Goal: Information Seeking & Learning: Learn about a topic

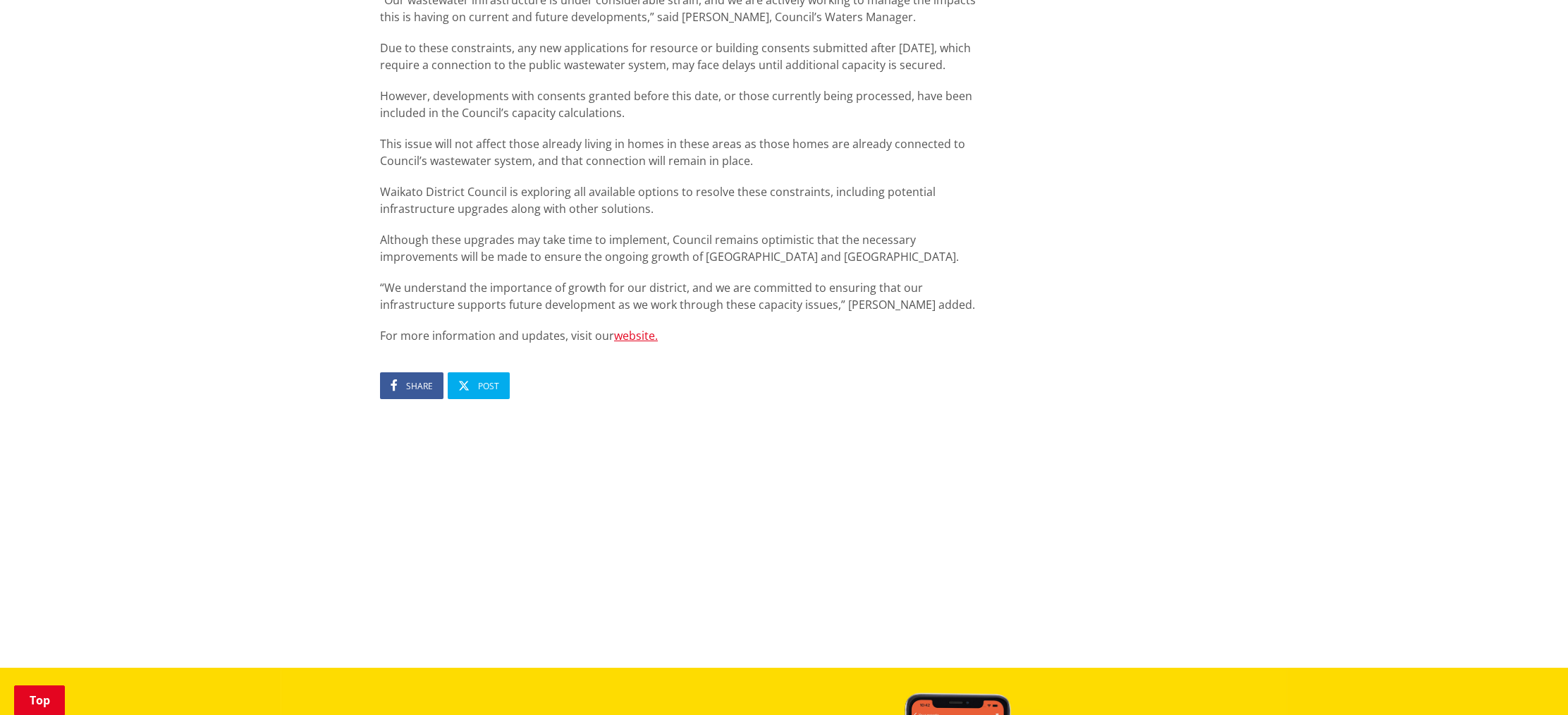
scroll to position [983, 0]
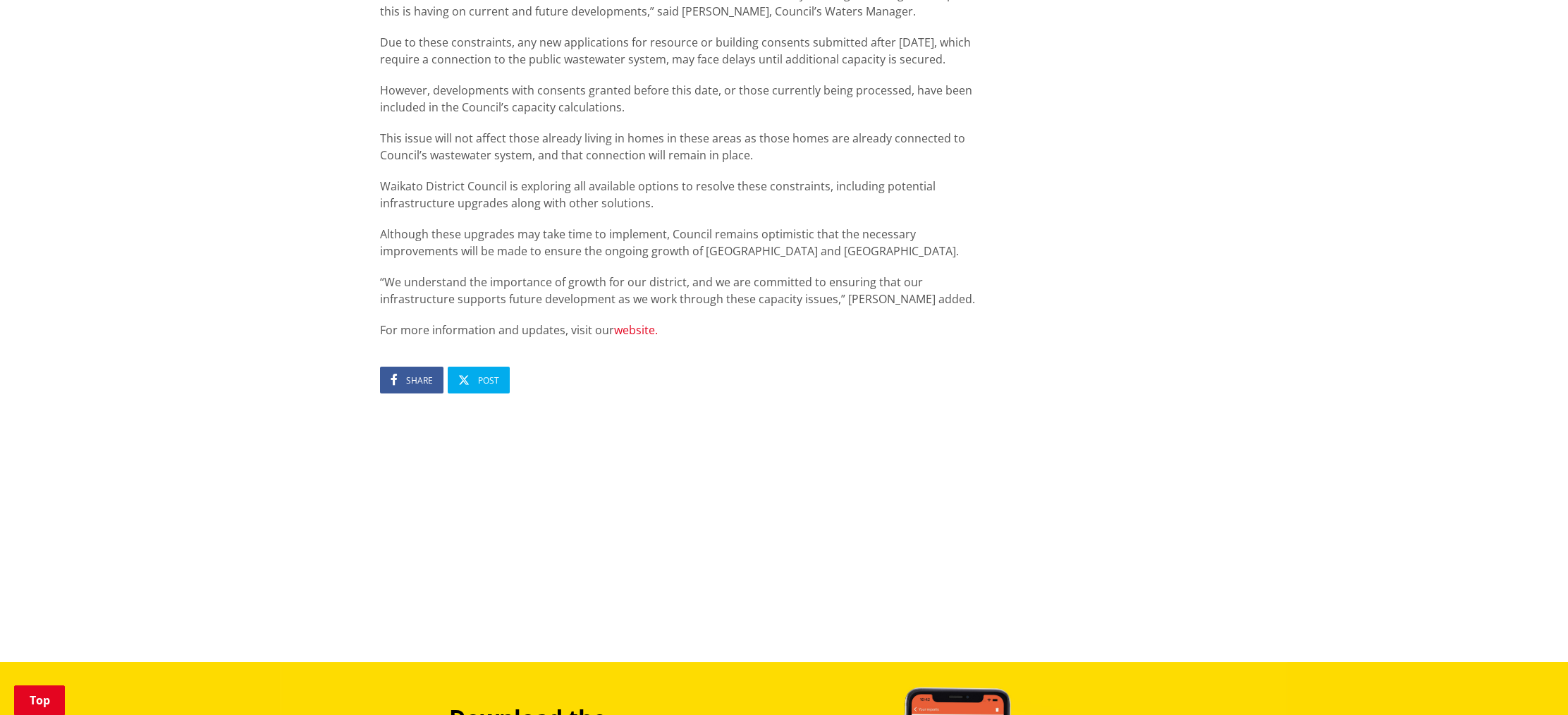
click at [625, 330] on link "website." at bounding box center [636, 330] width 43 height 16
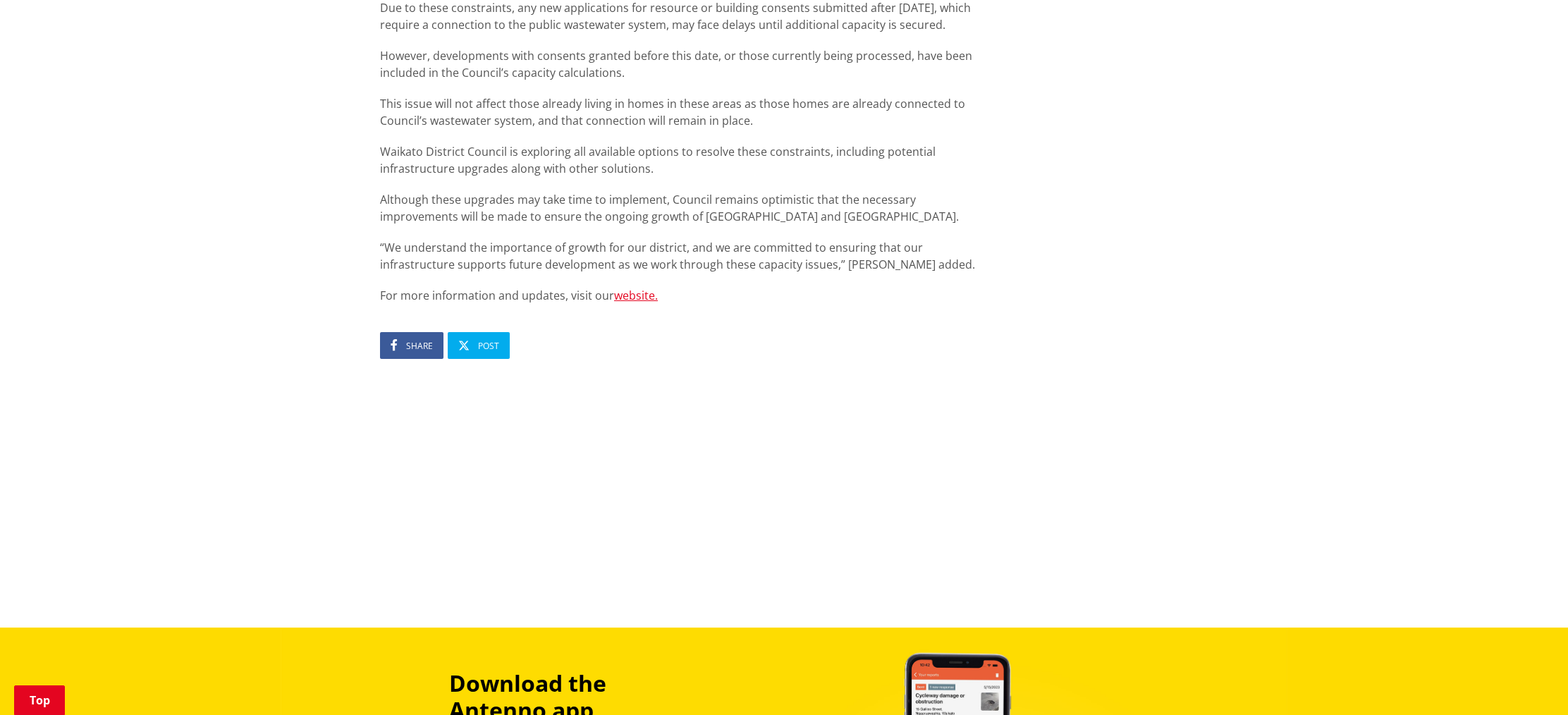
scroll to position [1022, 0]
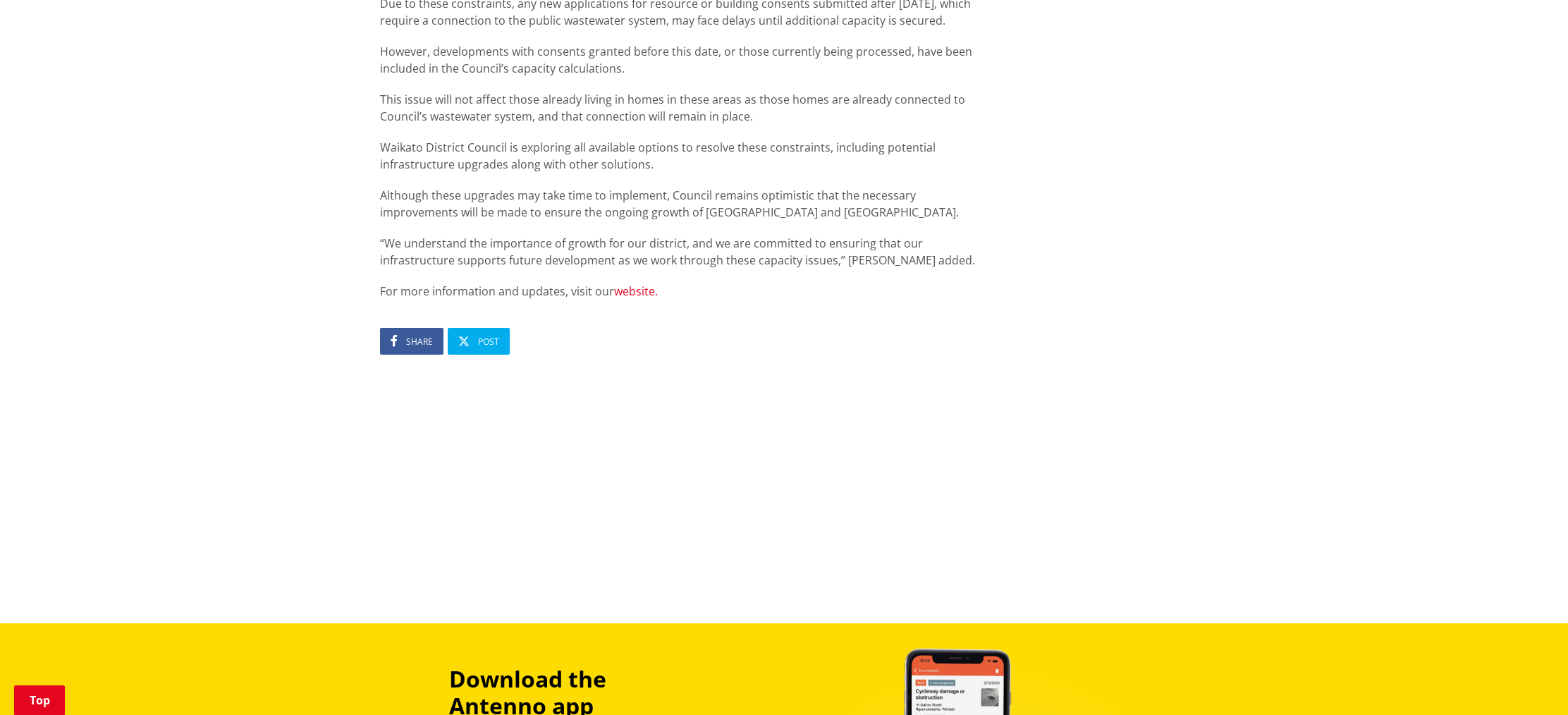
click at [620, 289] on link "website." at bounding box center [636, 292] width 43 height 16
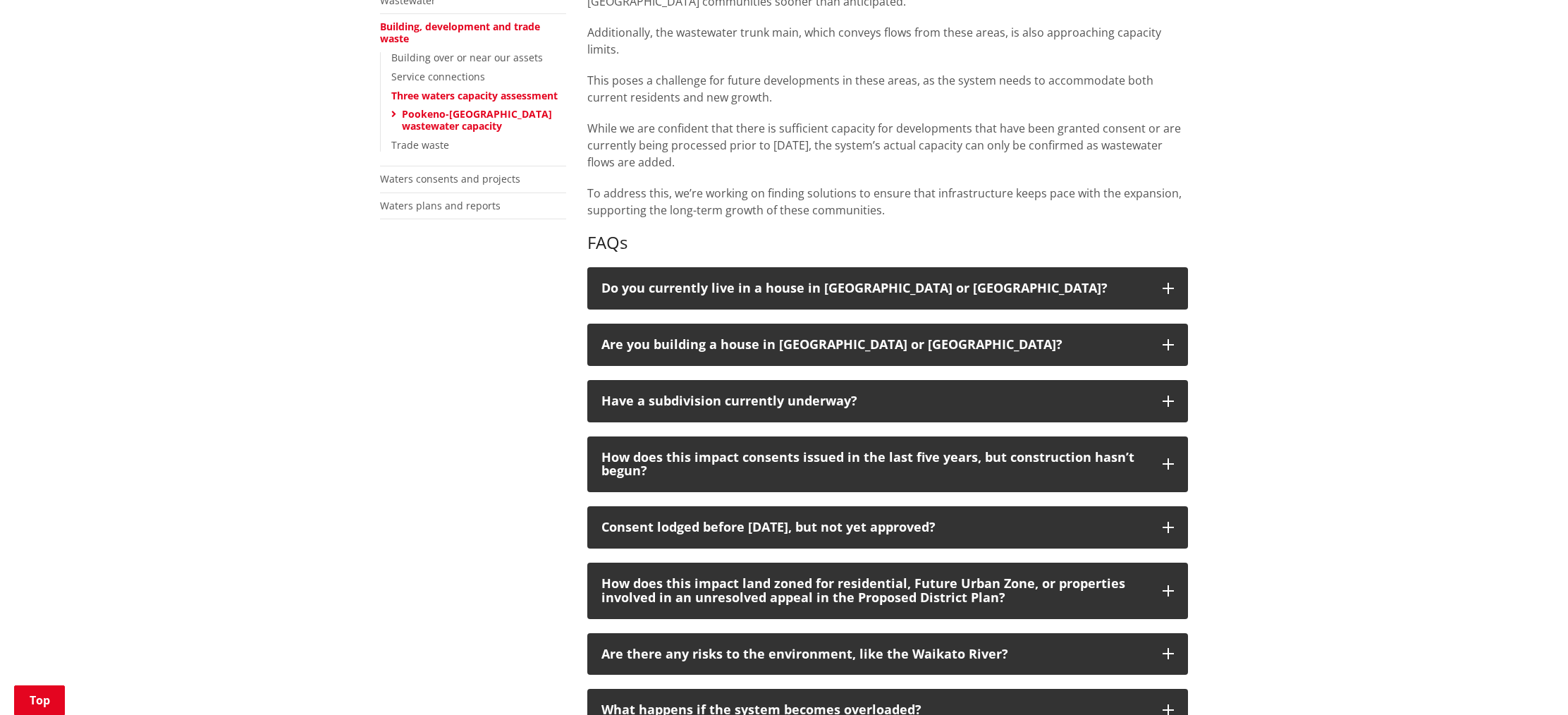
scroll to position [445, 0]
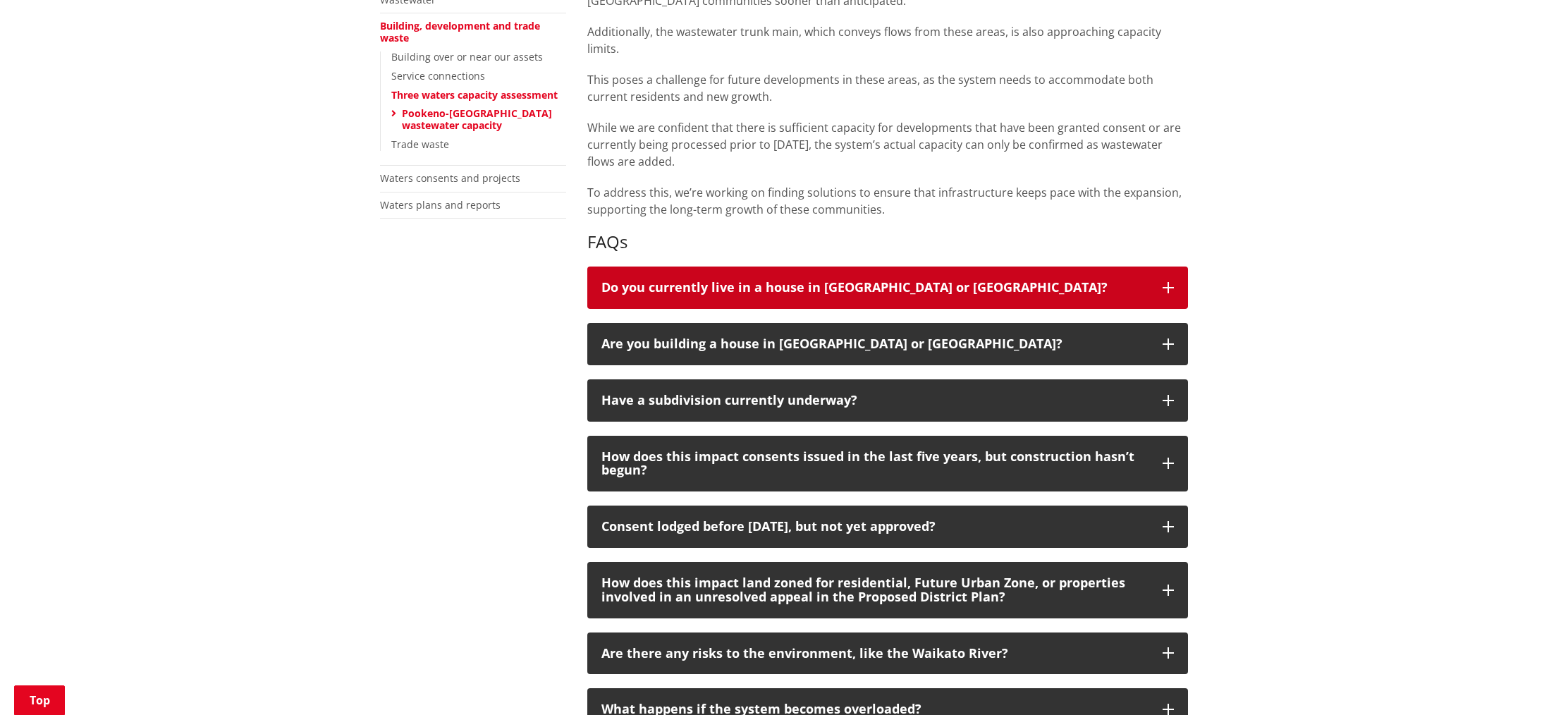
click at [675, 288] on div "Do you currently live in a house in [GEOGRAPHIC_DATA] or [GEOGRAPHIC_DATA]?" at bounding box center [876, 288] width 547 height 14
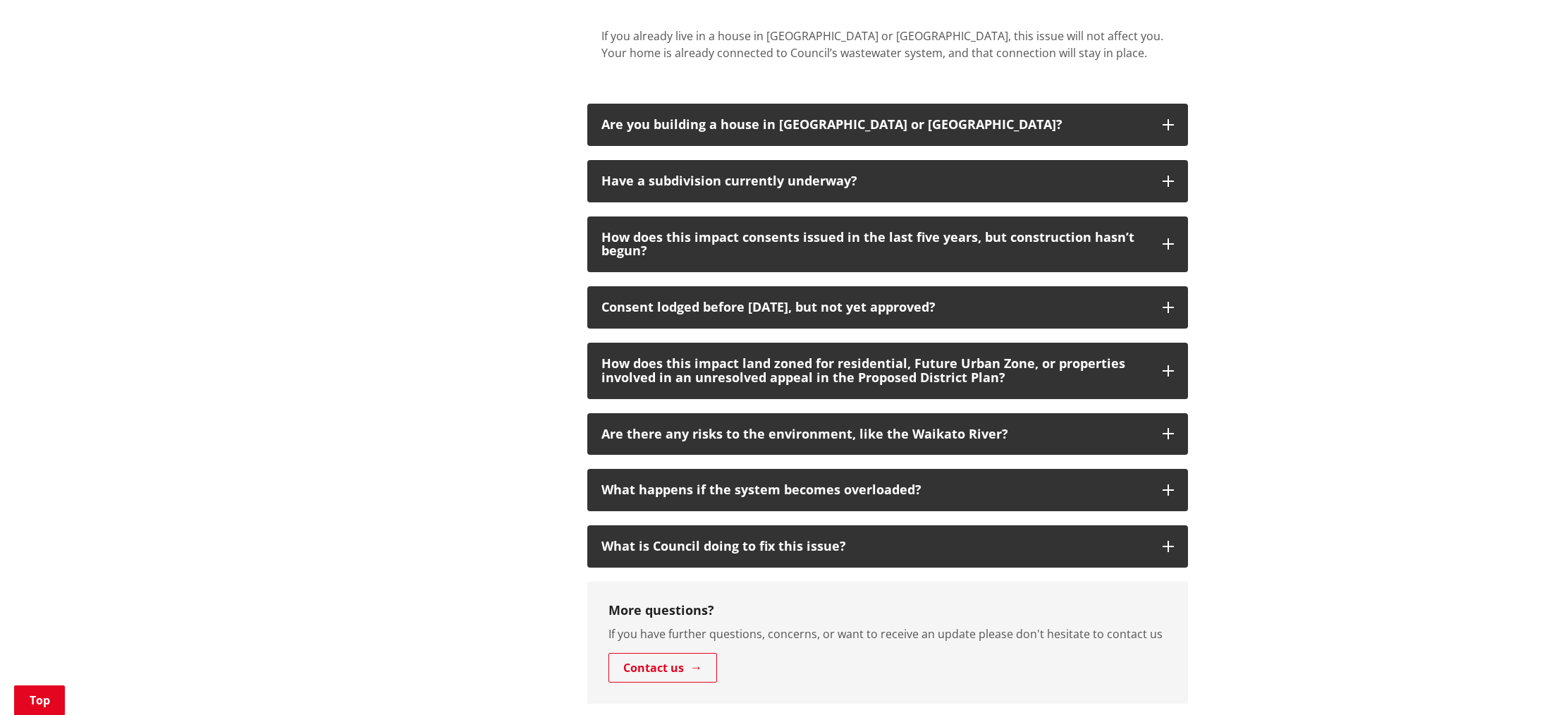
scroll to position [755, 0]
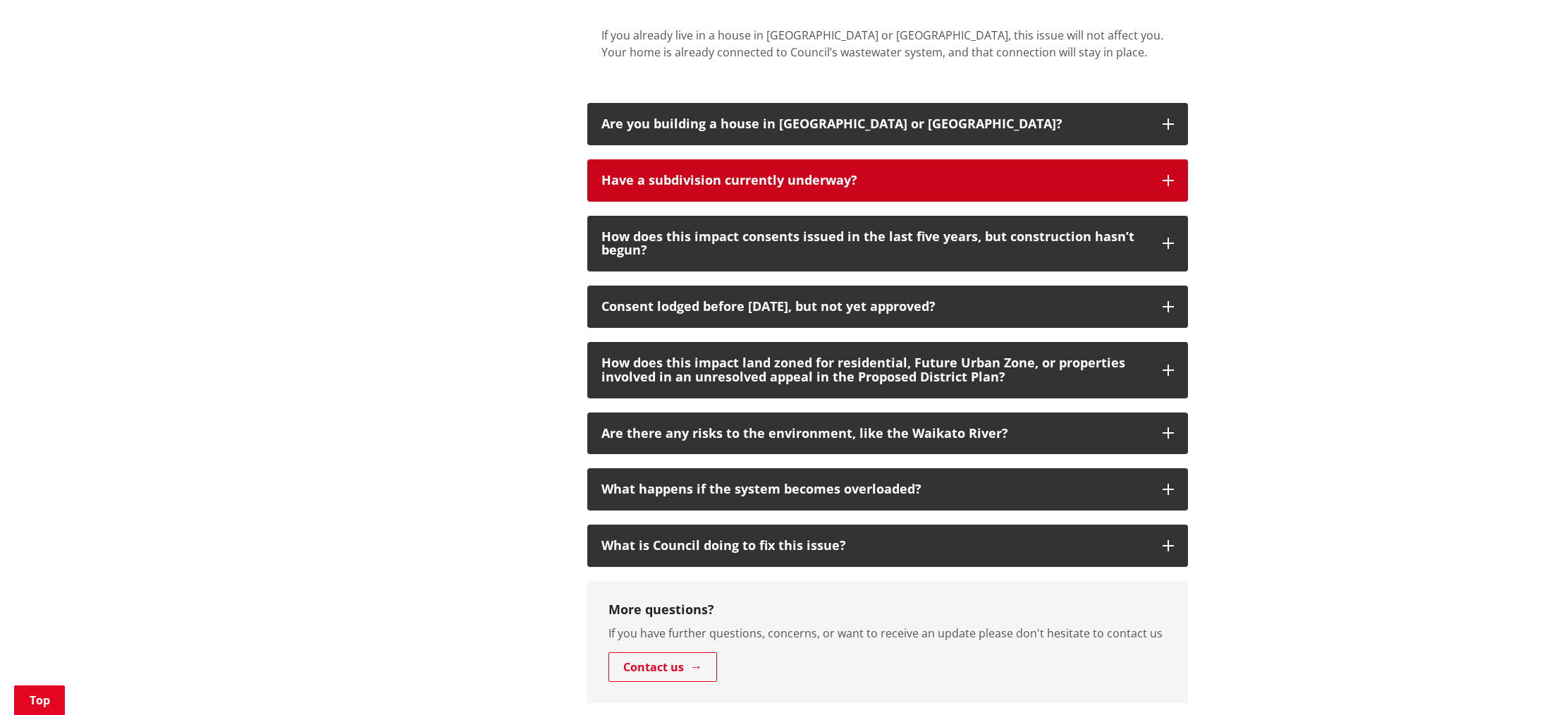
click at [699, 183] on div "Have a subdivision currently underway?" at bounding box center [876, 181] width 547 height 14
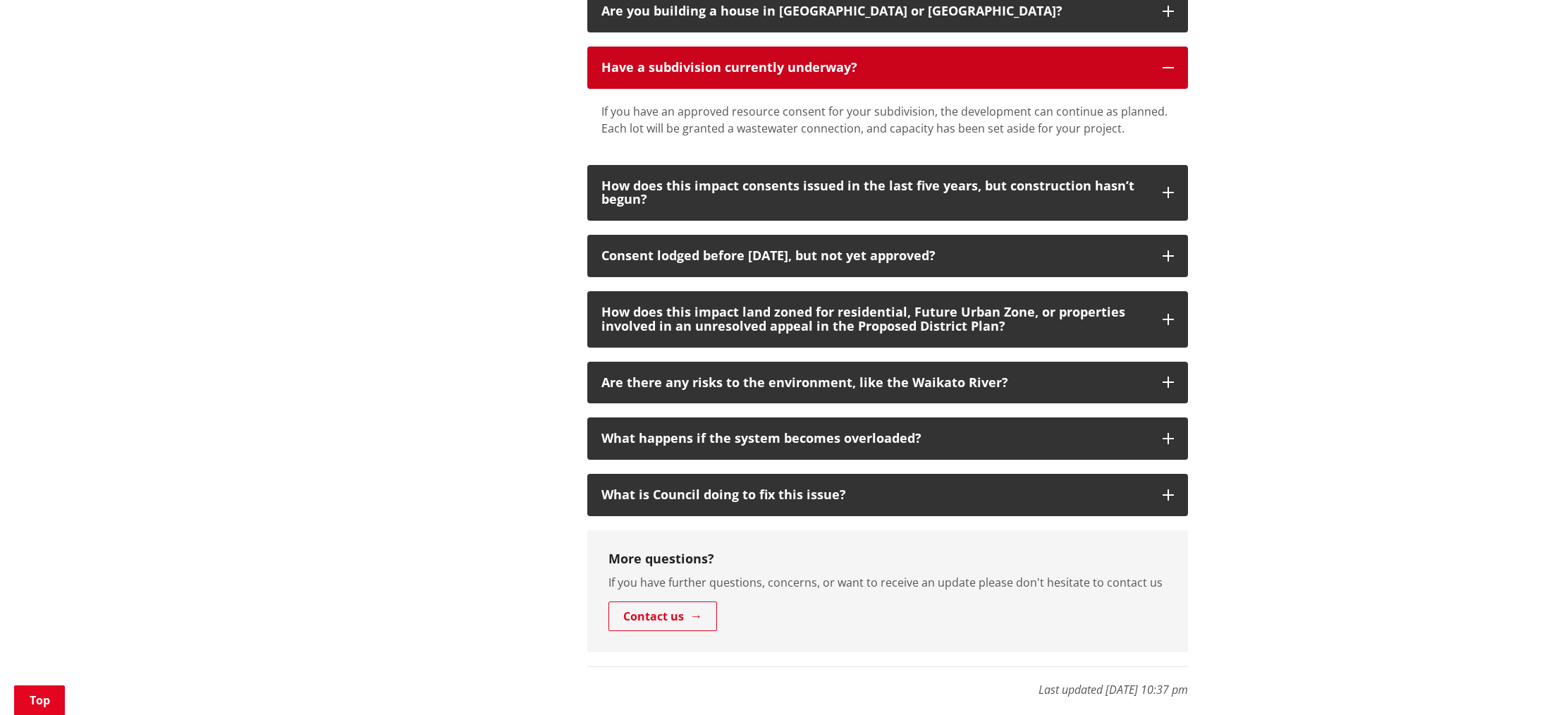
scroll to position [873, 0]
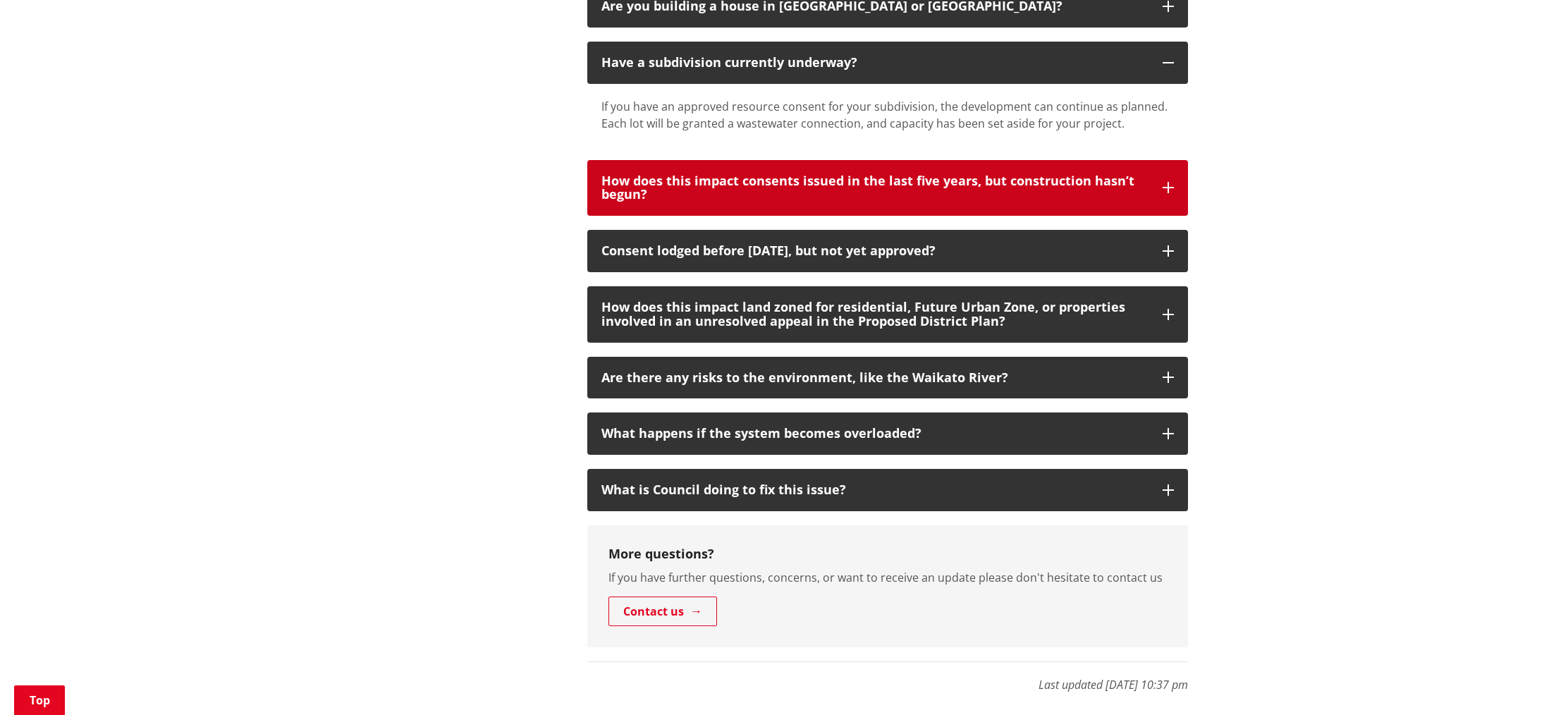
click at [713, 188] on div "How does this impact consents issued in the last five years, but construction h…" at bounding box center [876, 188] width 547 height 28
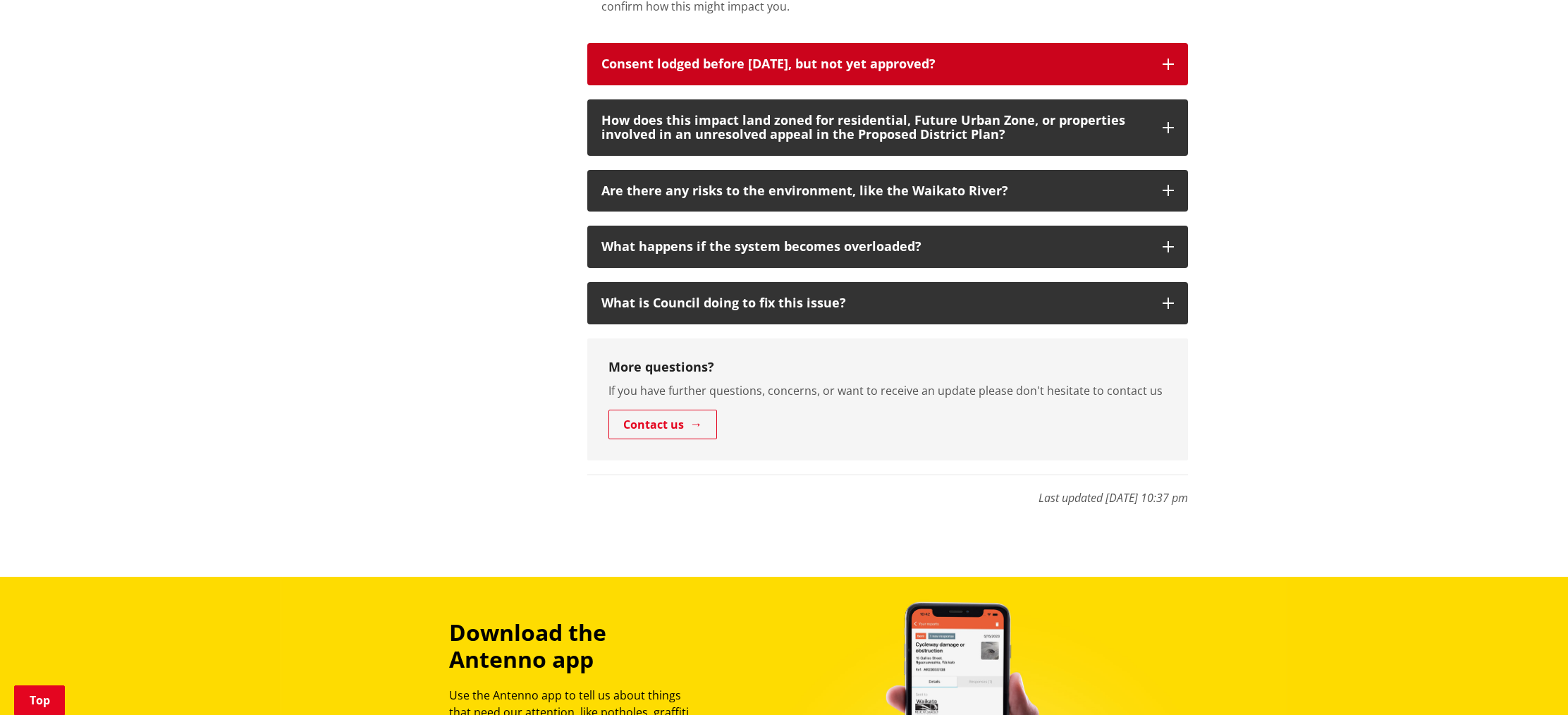
scroll to position [1143, 0]
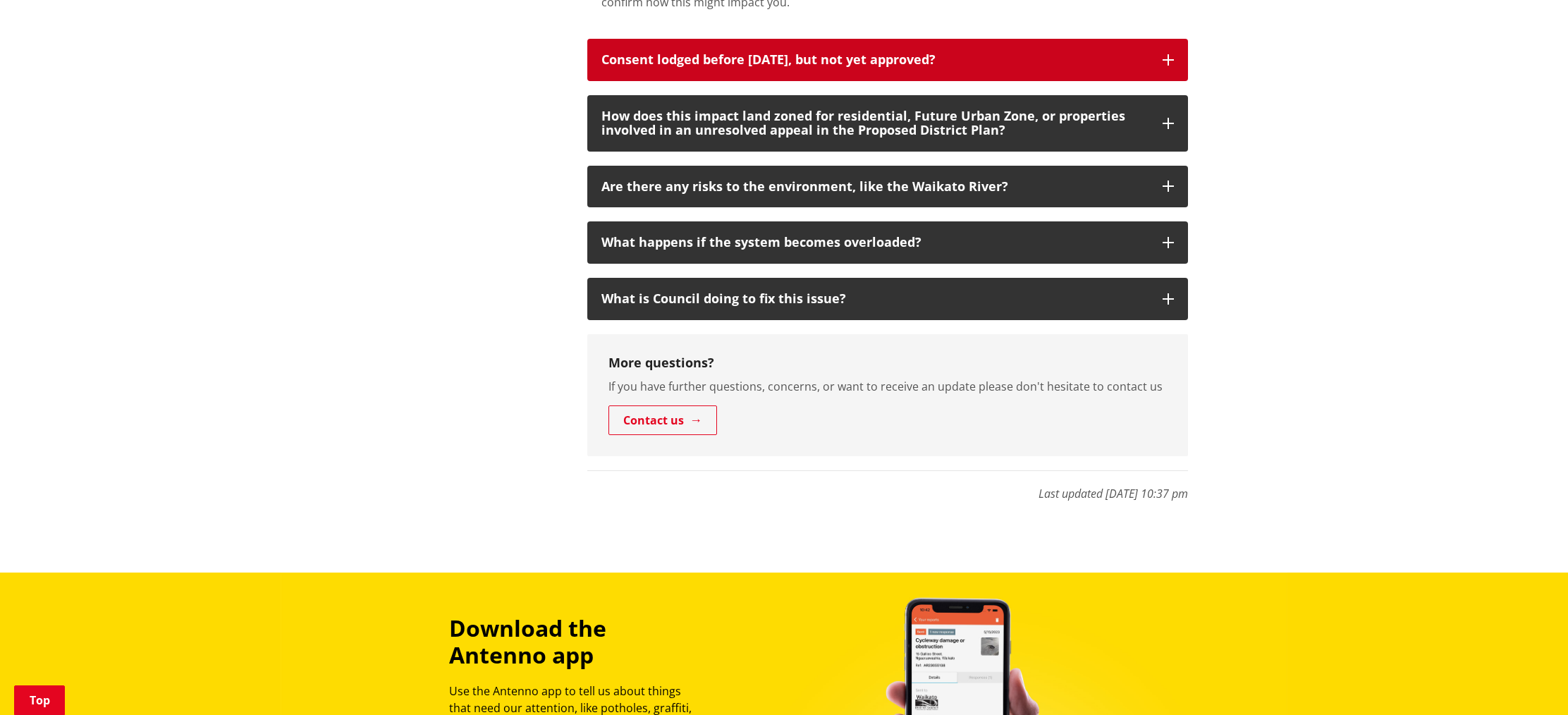
click at [616, 57] on div "Consent lodged before [DATE], but not yet approved?" at bounding box center [876, 60] width 547 height 14
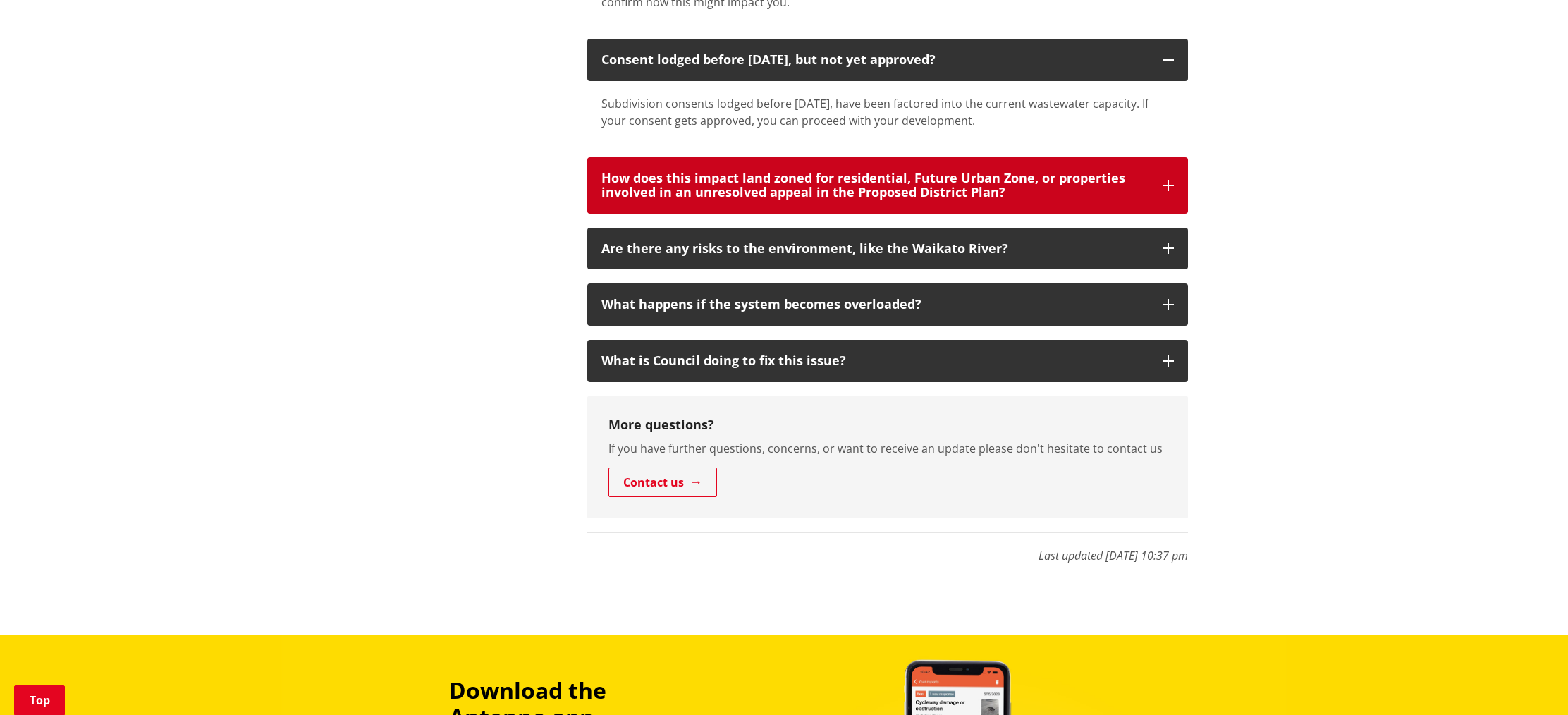
click at [630, 181] on div "How does this impact land zoned for residential, Future Urban Zone, or properti…" at bounding box center [876, 185] width 547 height 28
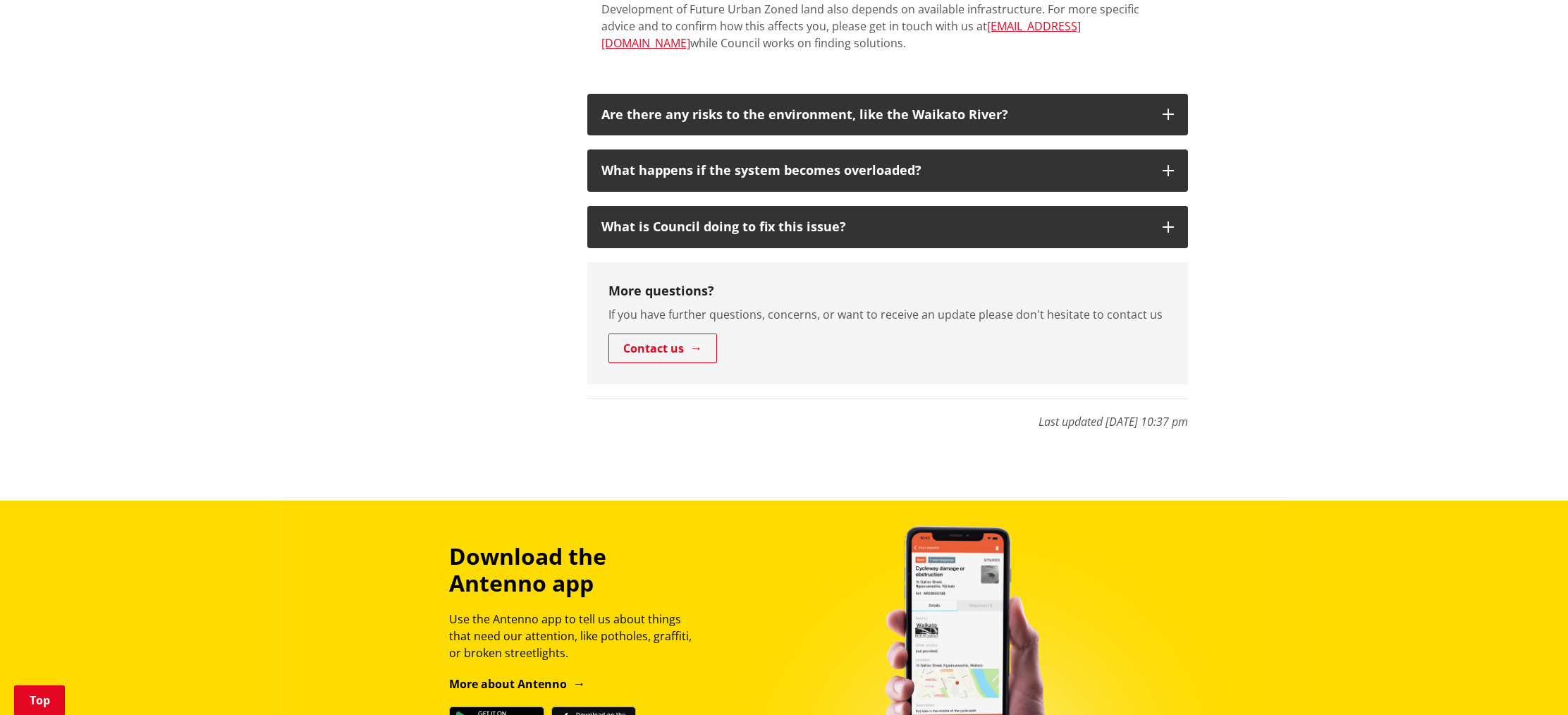
scroll to position [1484, 0]
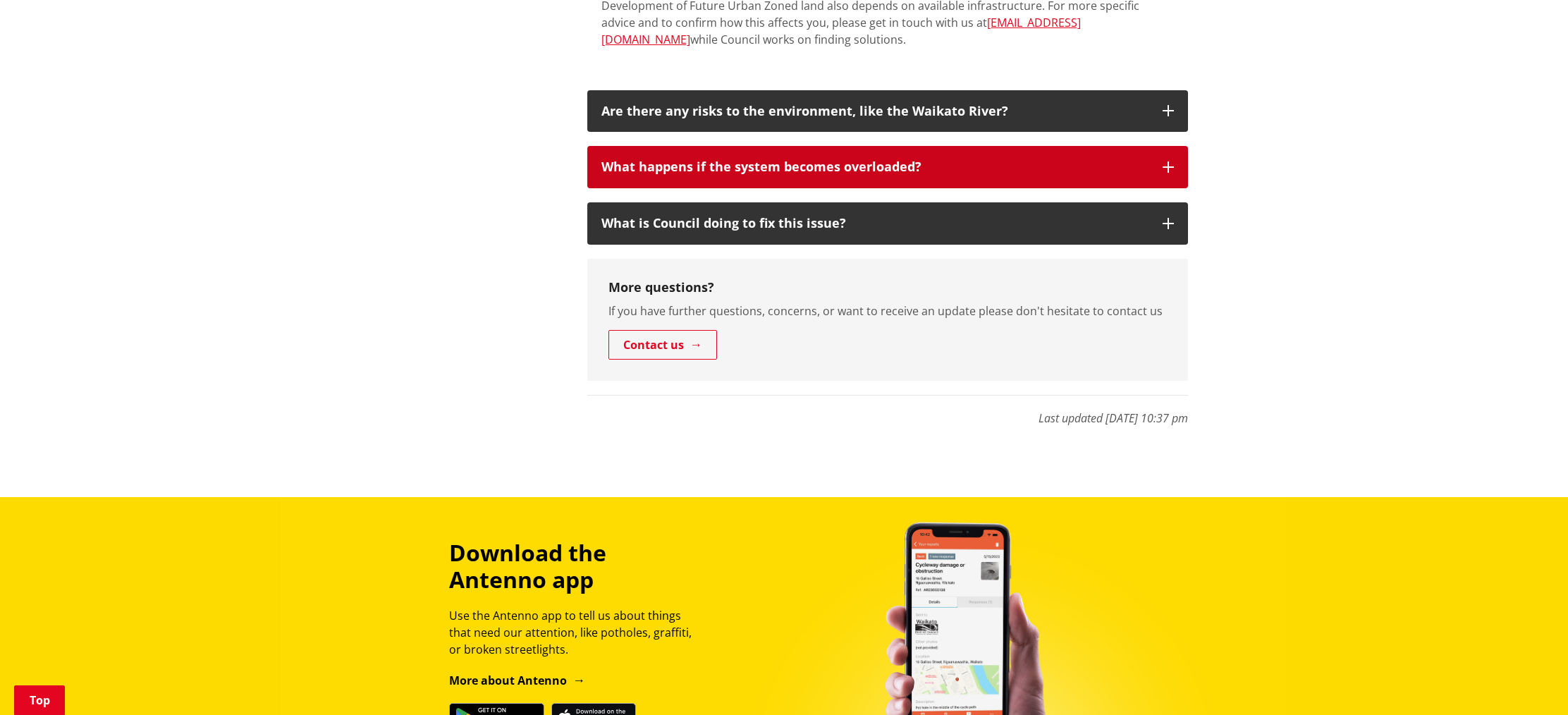
click at [658, 167] on div "What happens if the system becomes overloaded?" at bounding box center [876, 167] width 547 height 14
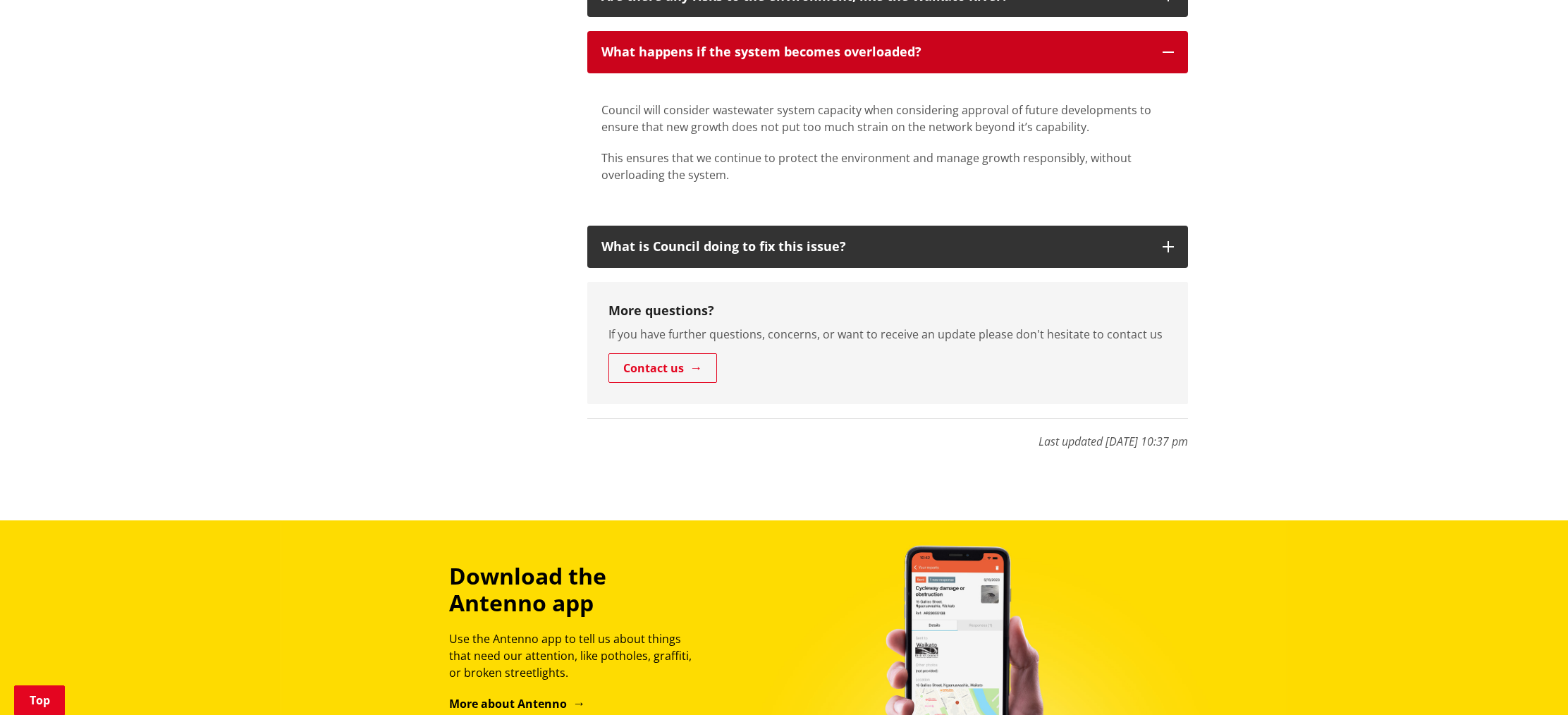
scroll to position [1604, 0]
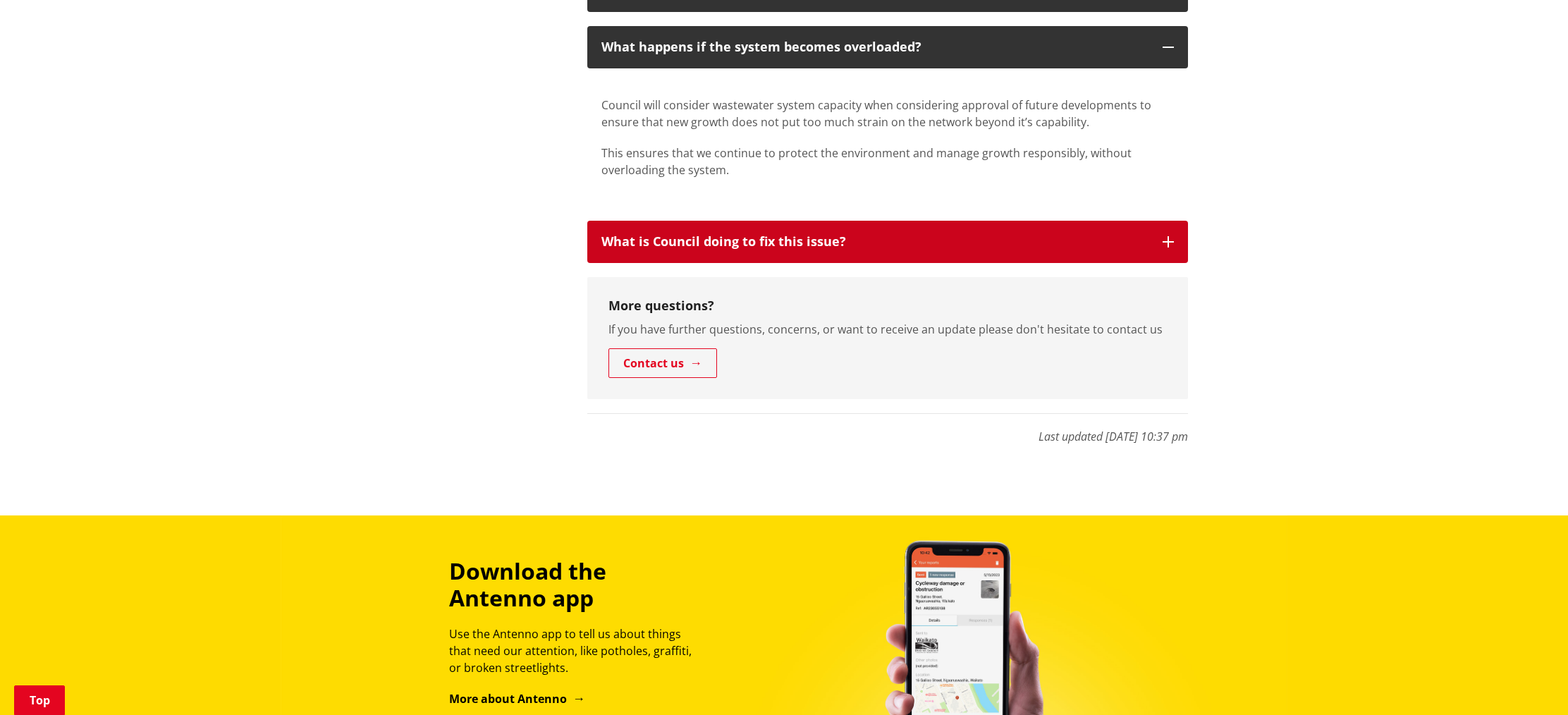
click at [646, 249] on div "What is Council doing to fix this issue?" at bounding box center [876, 242] width 547 height 14
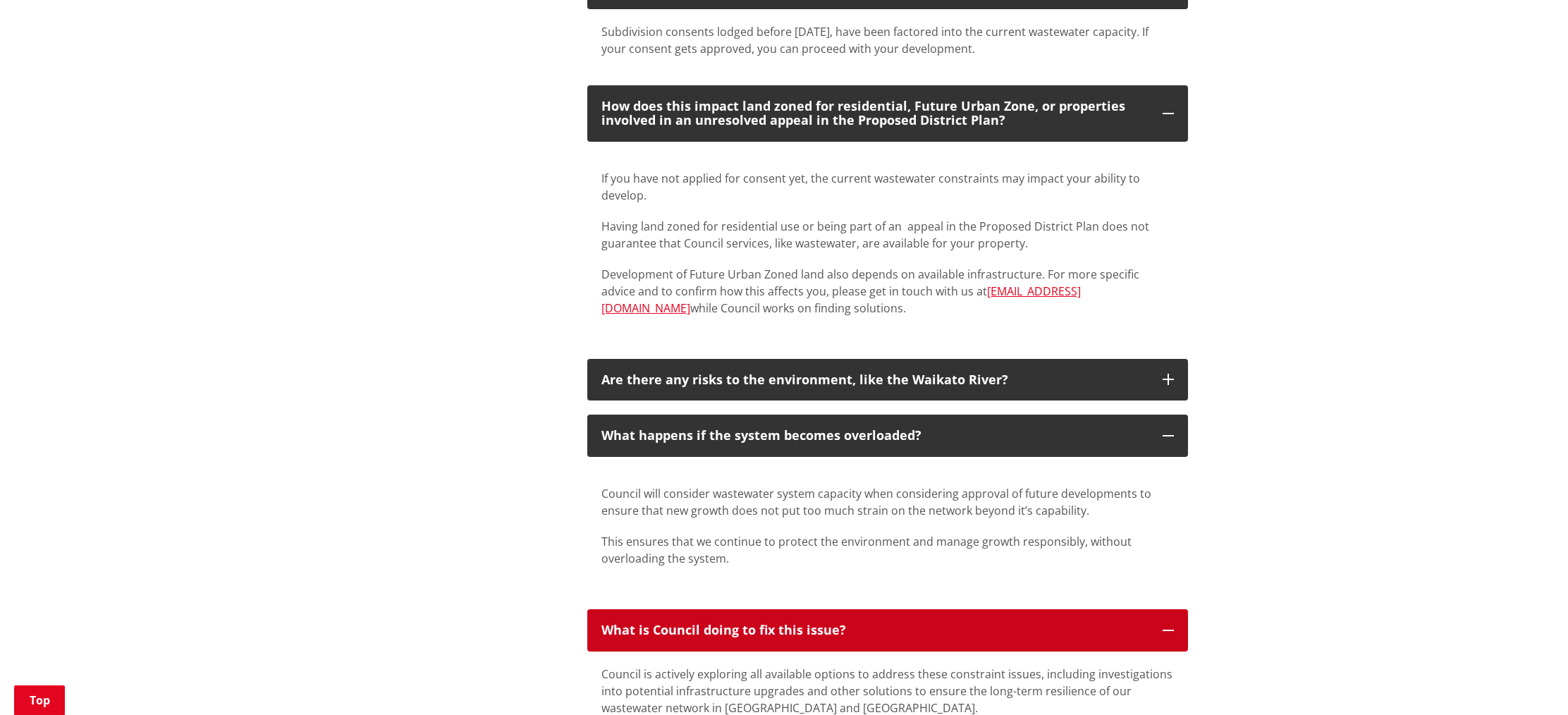
scroll to position [1255, 0]
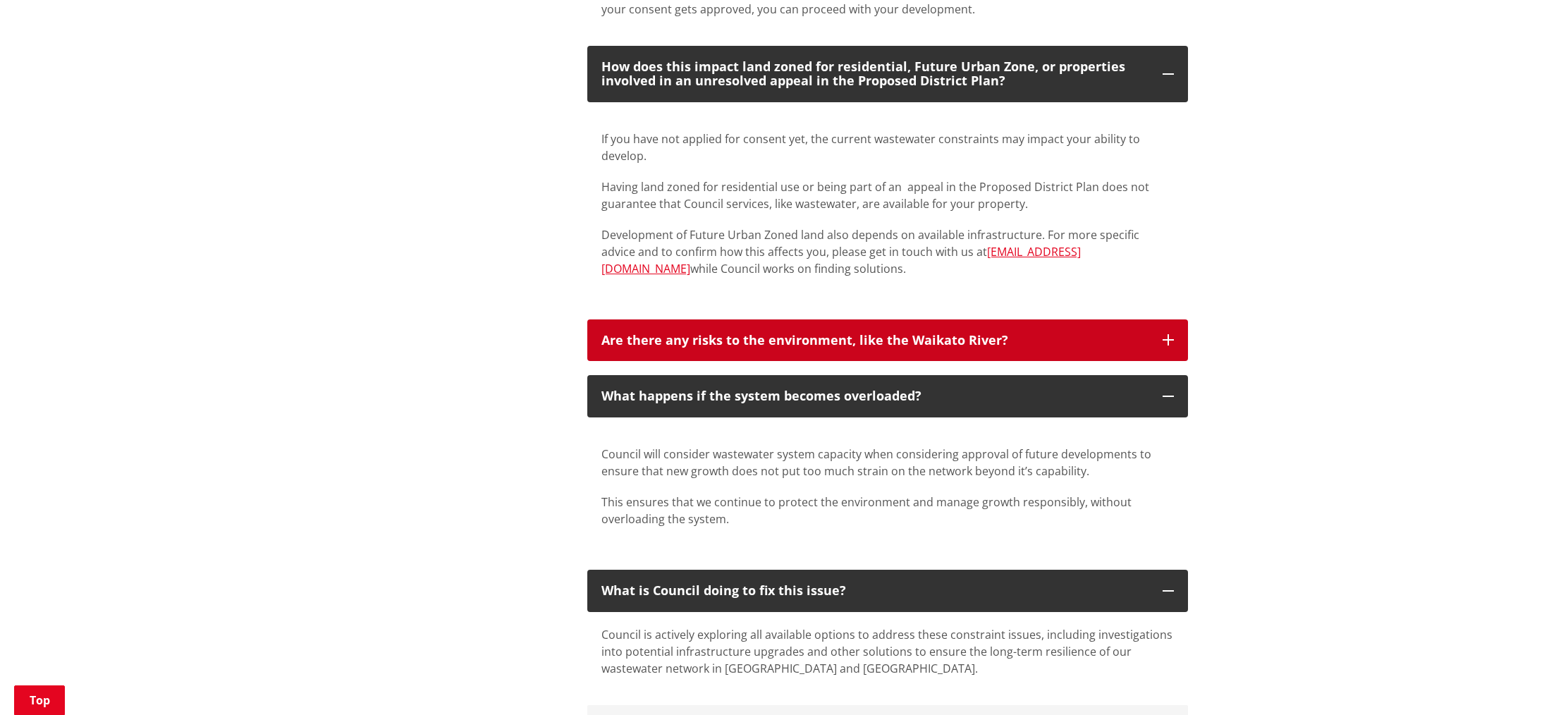
click at [625, 330] on button "Are there any risks to the environment, like the Waikato River?" at bounding box center [887, 340] width 601 height 43
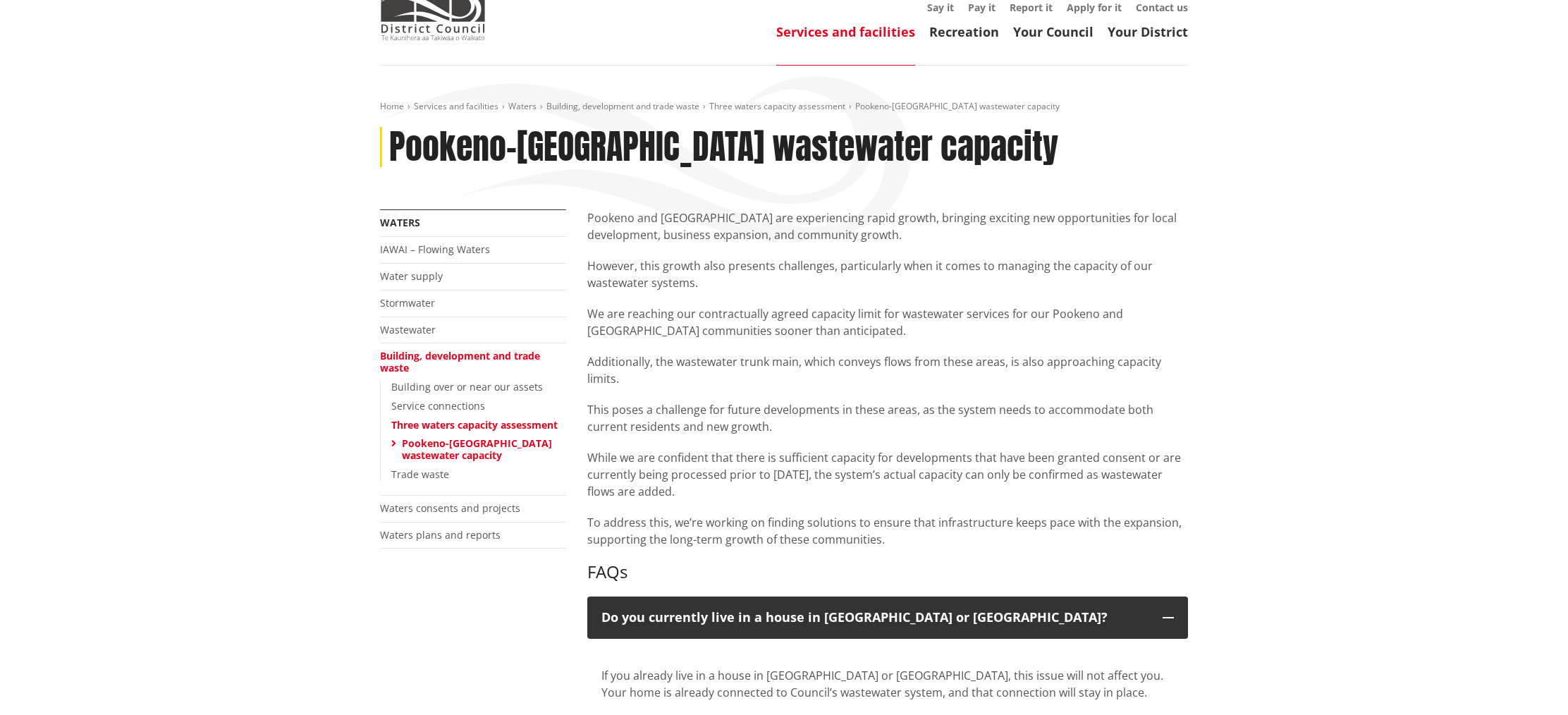
scroll to position [119, 0]
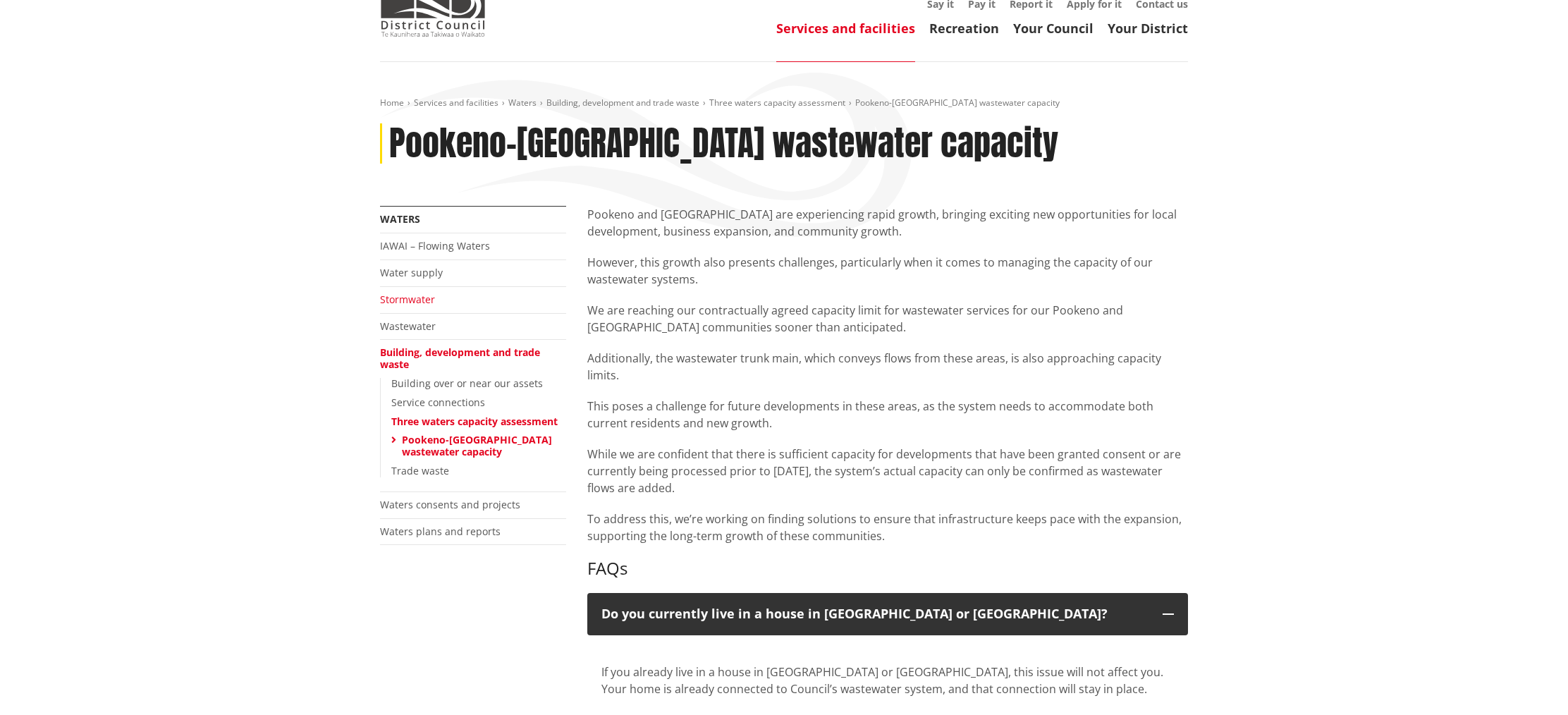
click at [406, 293] on link "Stormwater" at bounding box center [407, 299] width 55 height 13
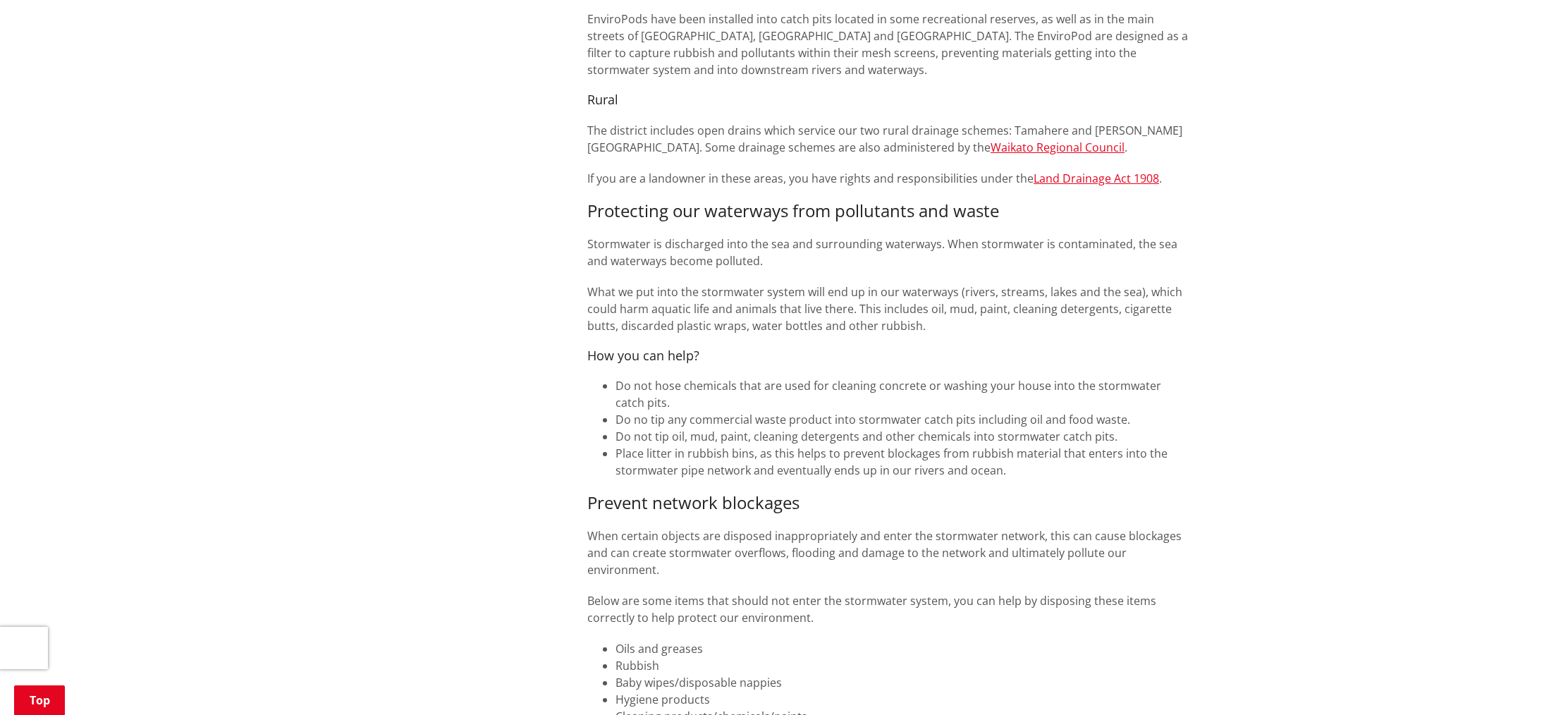
scroll to position [858, 0]
click at [1058, 169] on link "Land Drainage Act 1908" at bounding box center [1097, 177] width 126 height 16
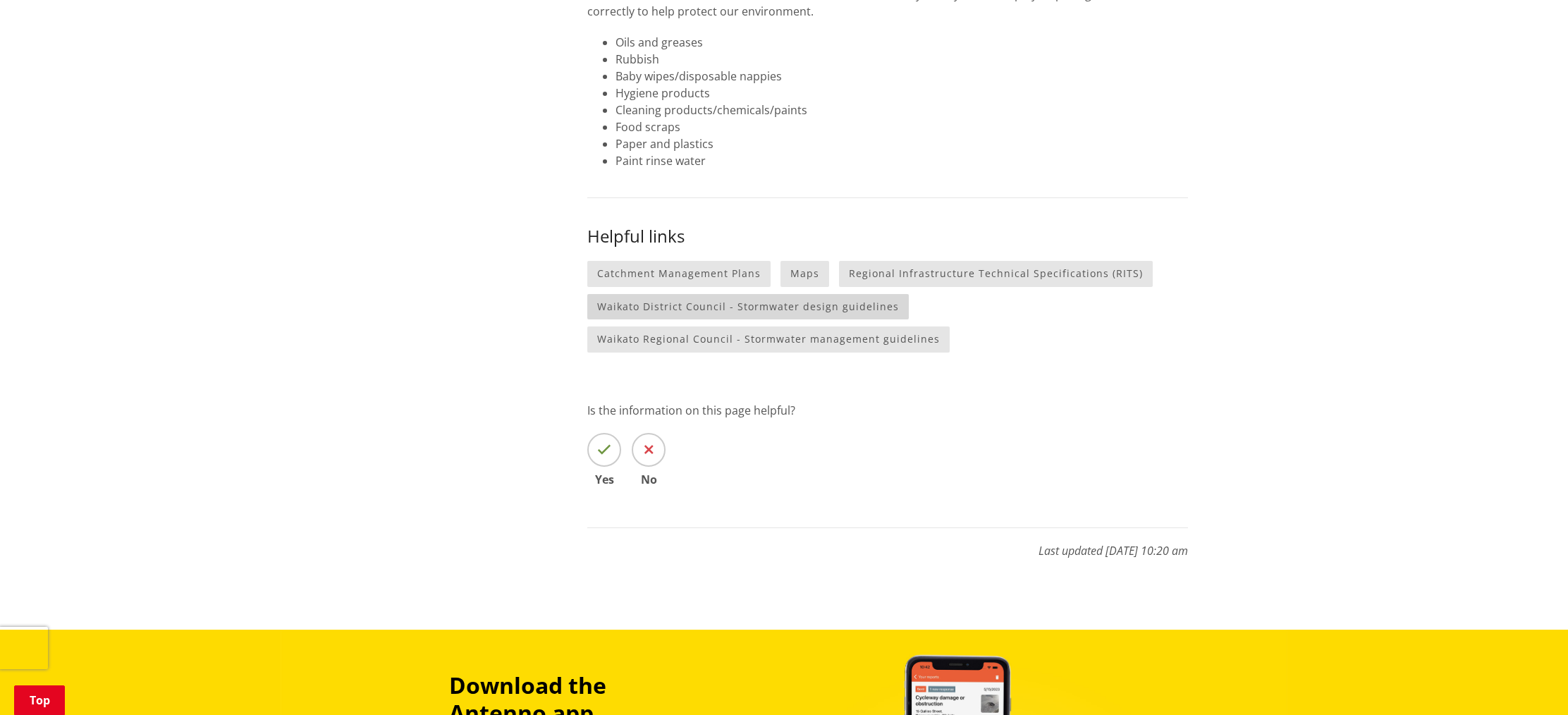
scroll to position [1459, 0]
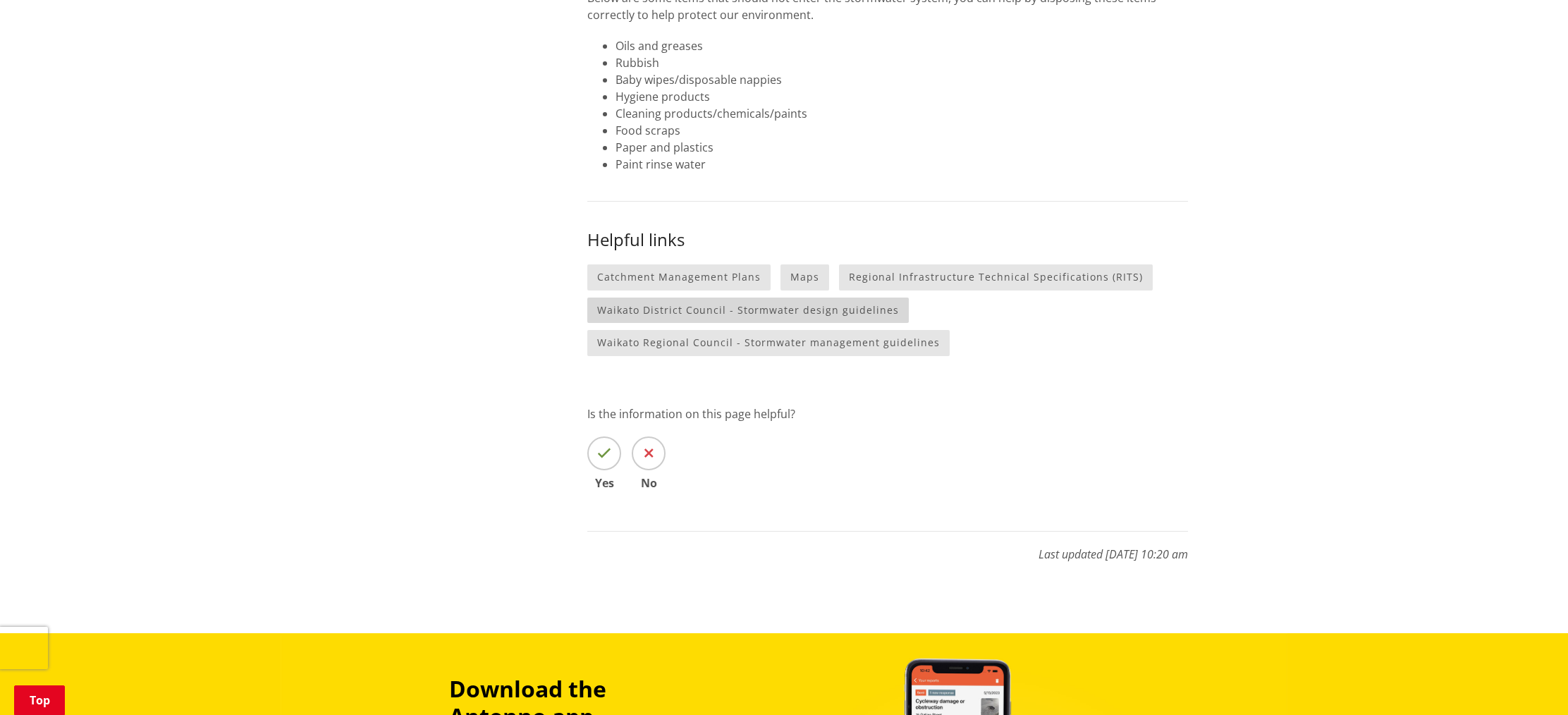
click at [649, 298] on link "Waikato District Council - Stormwater design guidelines" at bounding box center [748, 311] width 322 height 26
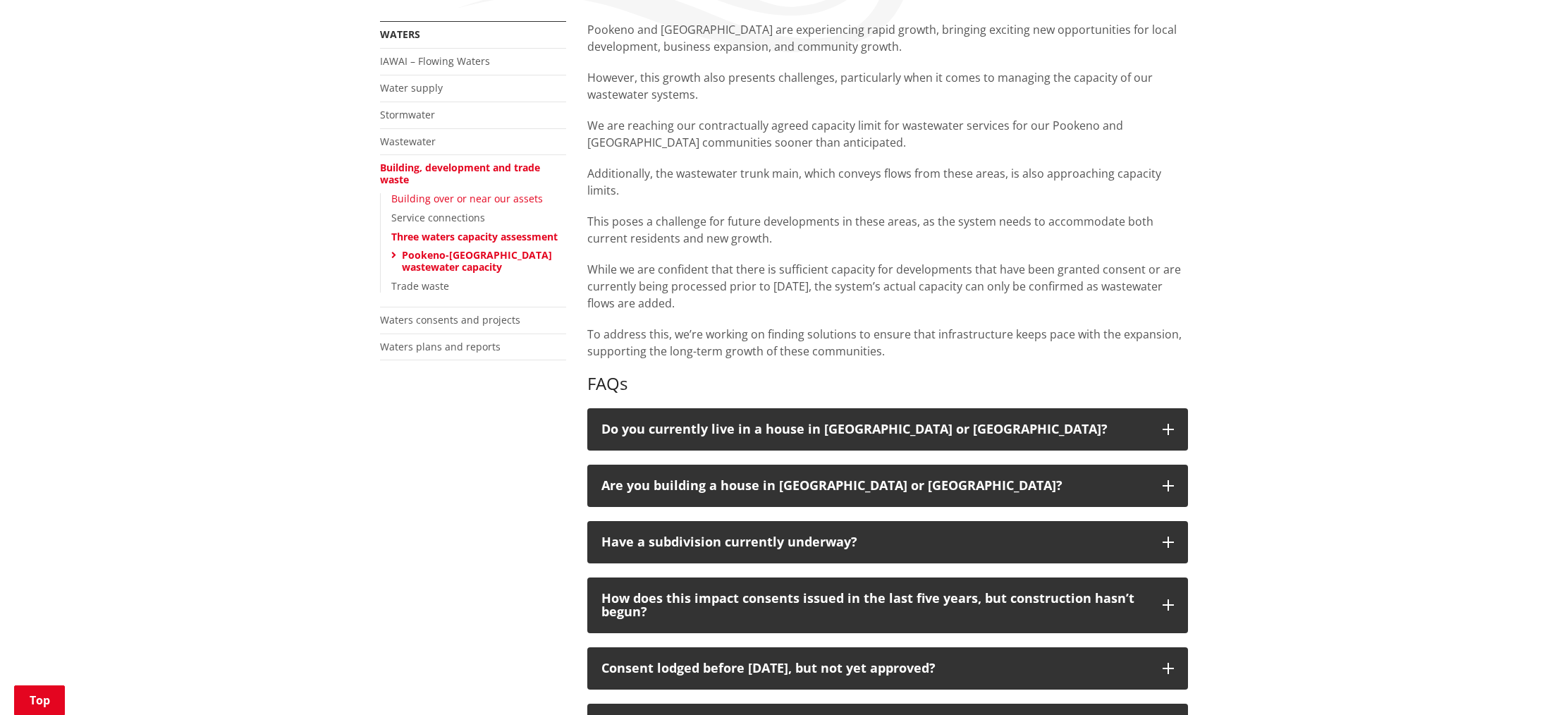
scroll to position [302, 0]
click at [423, 197] on link "Building over or near our assets" at bounding box center [467, 199] width 151 height 13
